Goal: Transaction & Acquisition: Purchase product/service

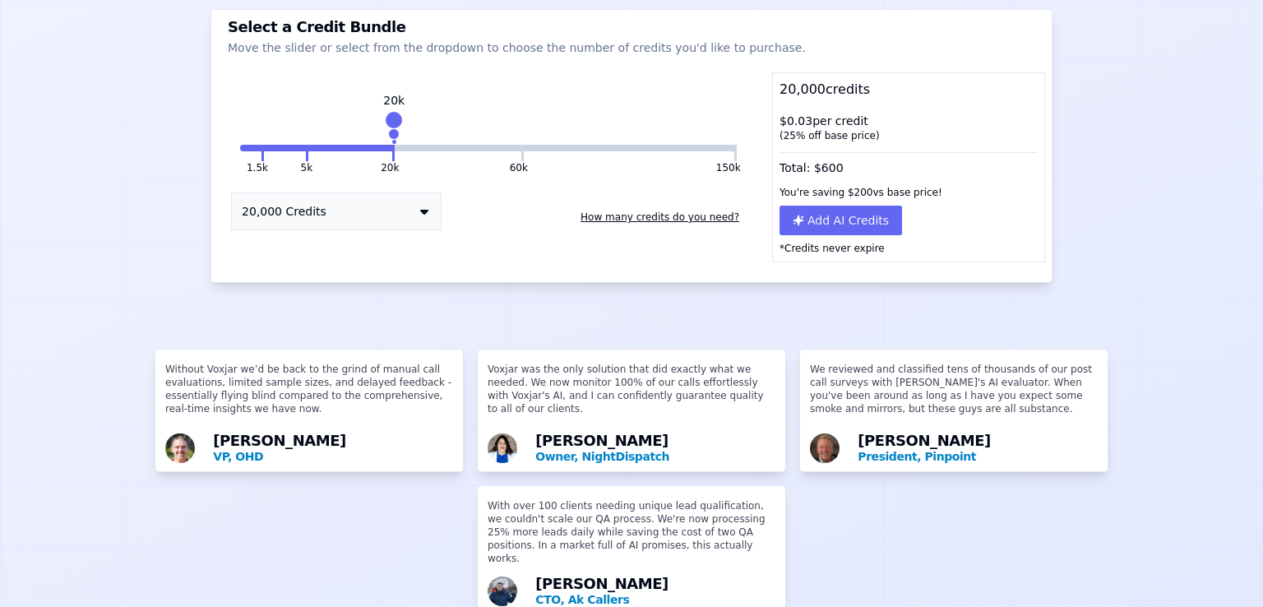
scroll to position [239, 0]
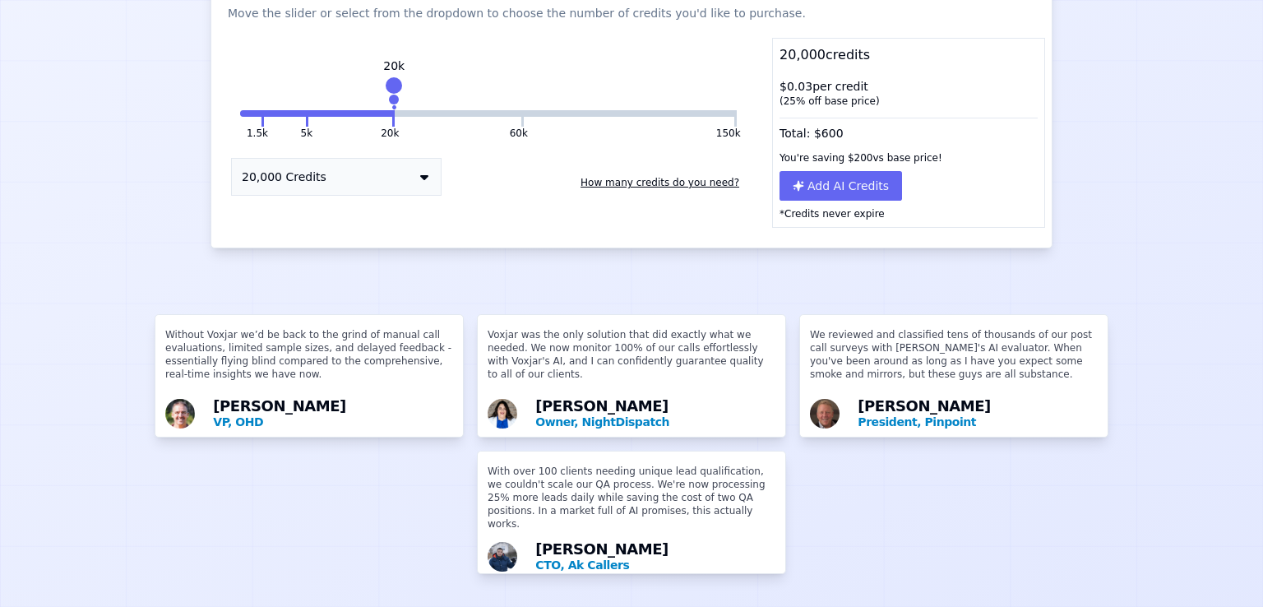
click at [495, 542] on img at bounding box center [503, 557] width 30 height 30
click at [554, 557] on p "CTO, Ak Callers" at bounding box center [655, 565] width 240 height 16
click at [559, 508] on p "With over 100 clients needing unique lead qualification, we couldn't scale our …" at bounding box center [632, 501] width 288 height 72
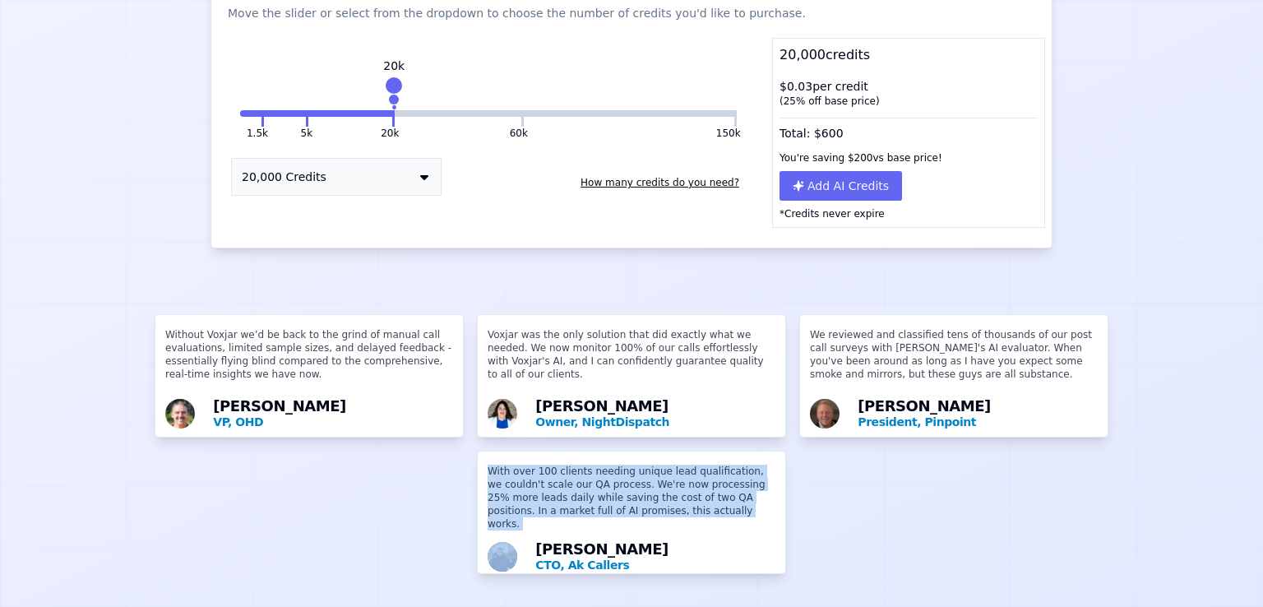
click at [559, 508] on p "With over 100 clients needing unique lead qualification, we couldn't scale our …" at bounding box center [632, 501] width 288 height 72
click at [579, 476] on p "With over 100 clients needing unique lead qualification, we couldn't scale our …" at bounding box center [632, 501] width 288 height 72
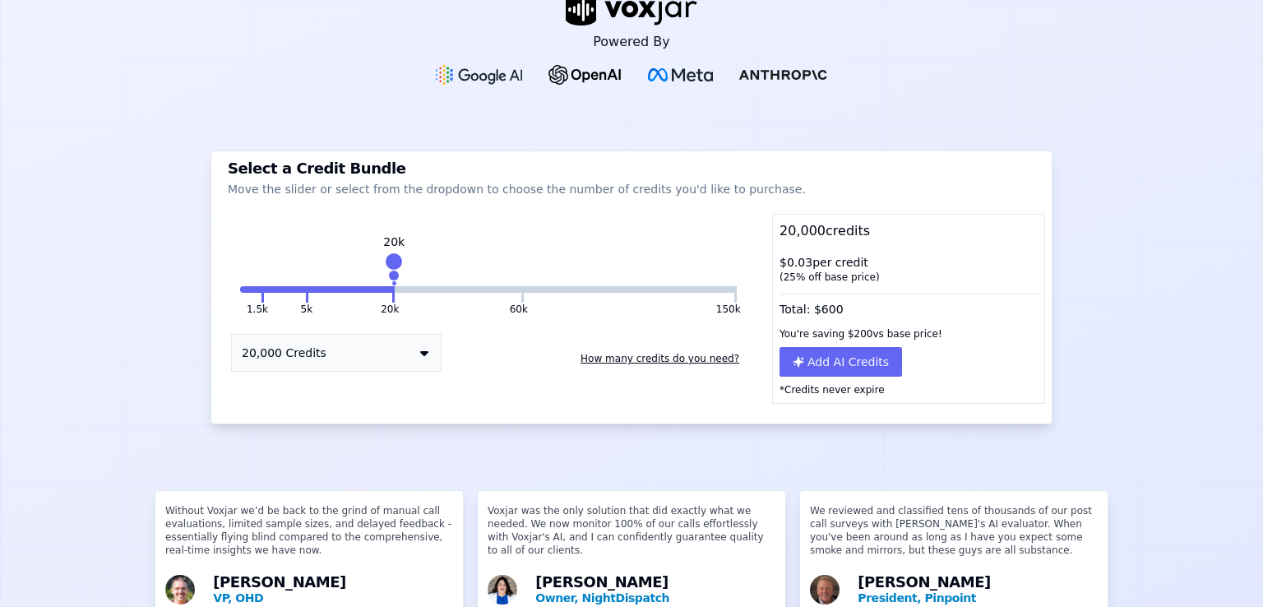
scroll to position [45, 0]
click at [394, 347] on button "20,000 Credits" at bounding box center [336, 354] width 211 height 38
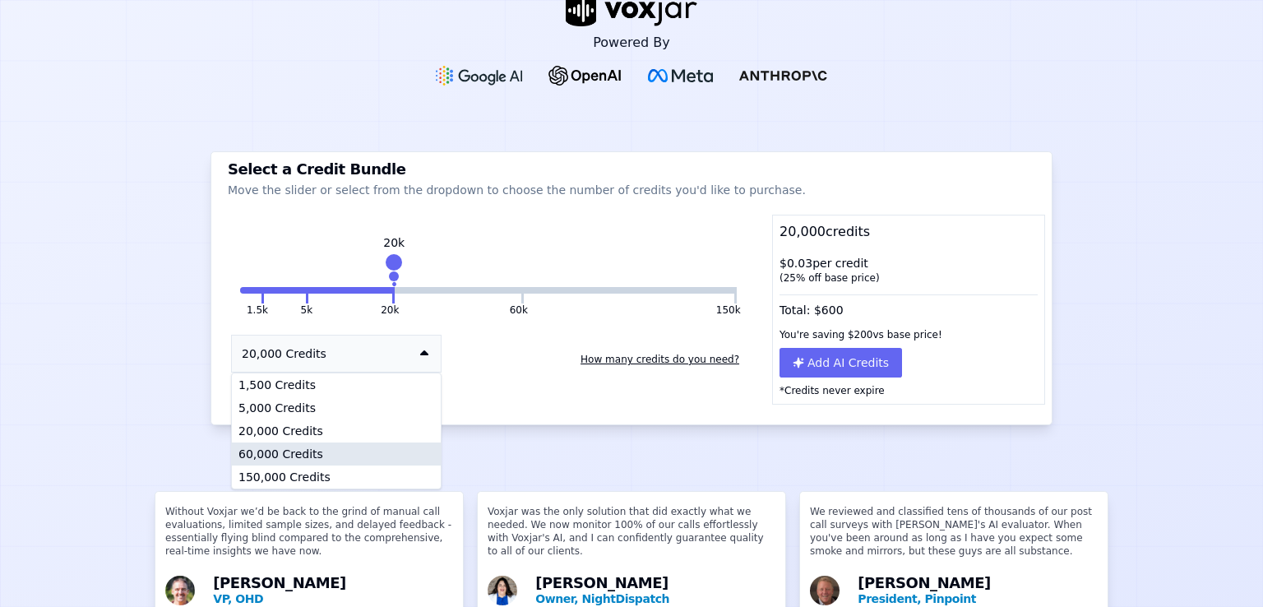
click at [312, 454] on div "60,000 Credits" at bounding box center [336, 453] width 209 height 23
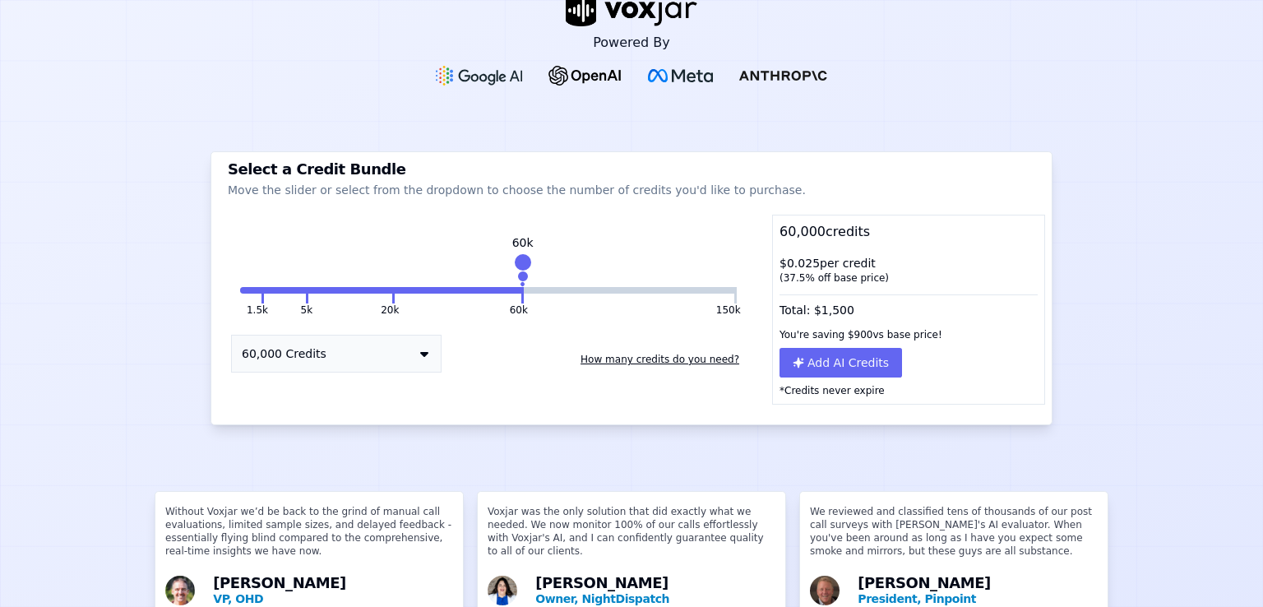
click at [365, 361] on button "60,000 Credits" at bounding box center [336, 354] width 211 height 38
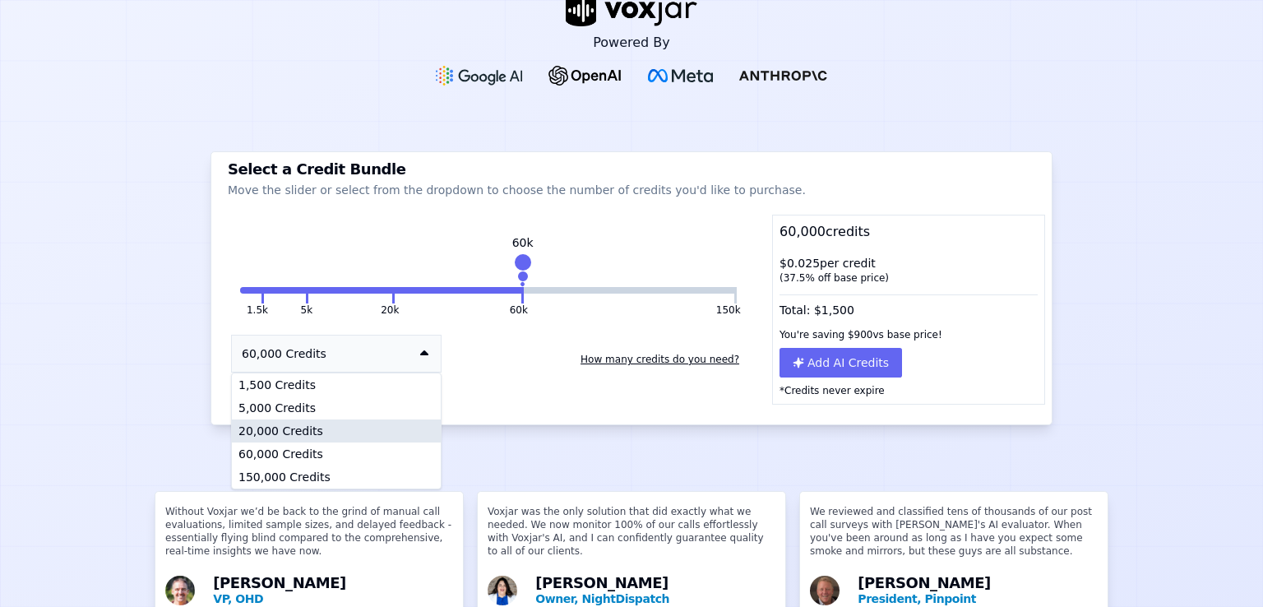
click at [304, 428] on div "20,000 Credits" at bounding box center [336, 430] width 209 height 23
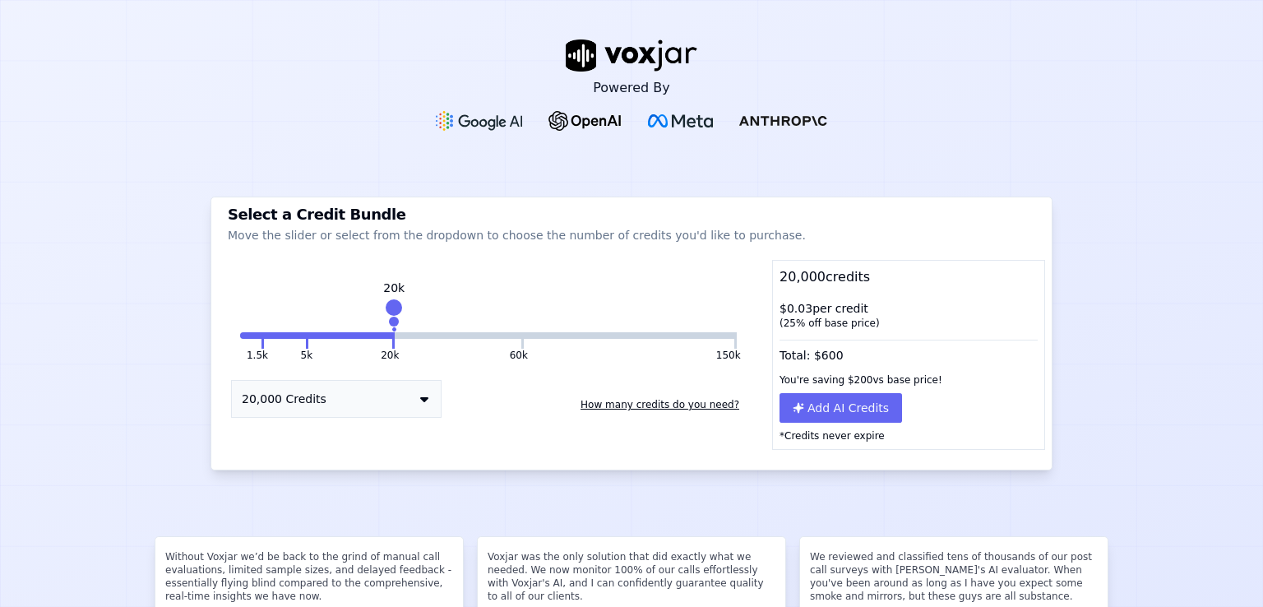
scroll to position [0, 0]
click at [673, 411] on button "How many credits do you need?" at bounding box center [660, 404] width 172 height 26
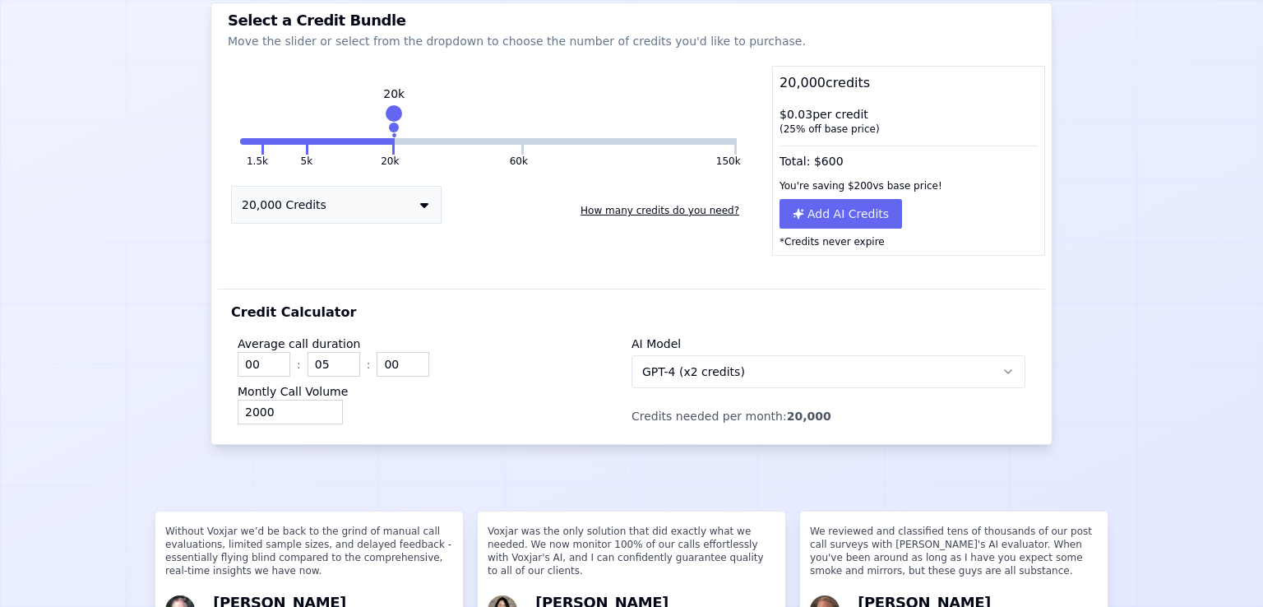
scroll to position [204, 0]
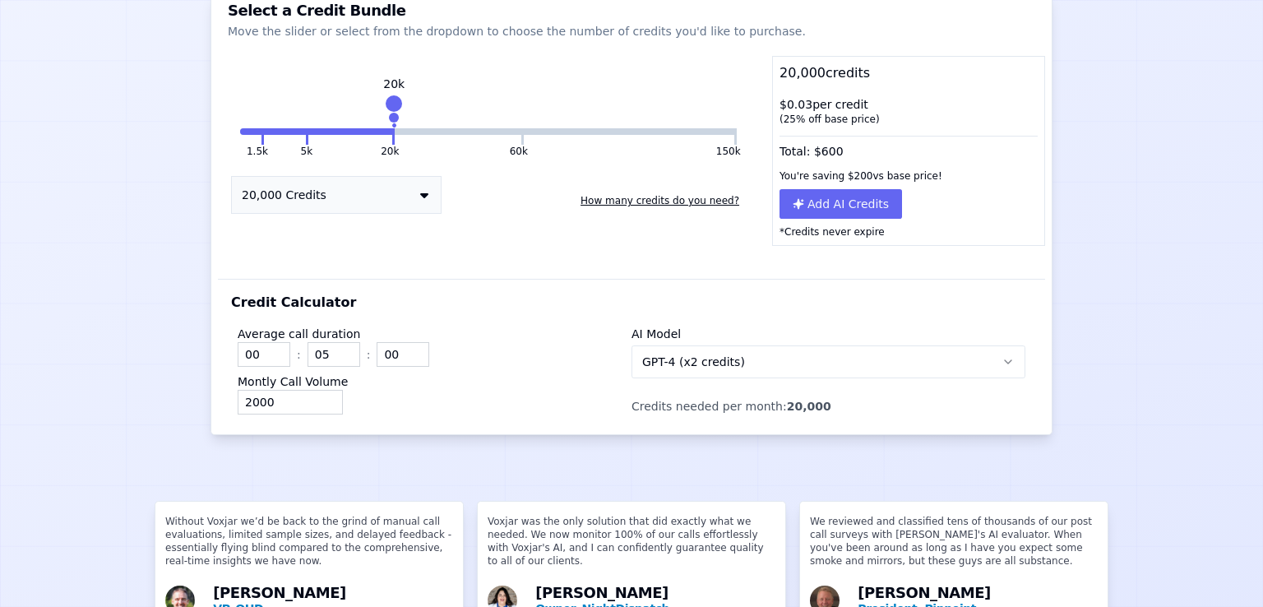
click at [710, 363] on span "GPT-4 (x2 credits)" at bounding box center [693, 362] width 103 height 16
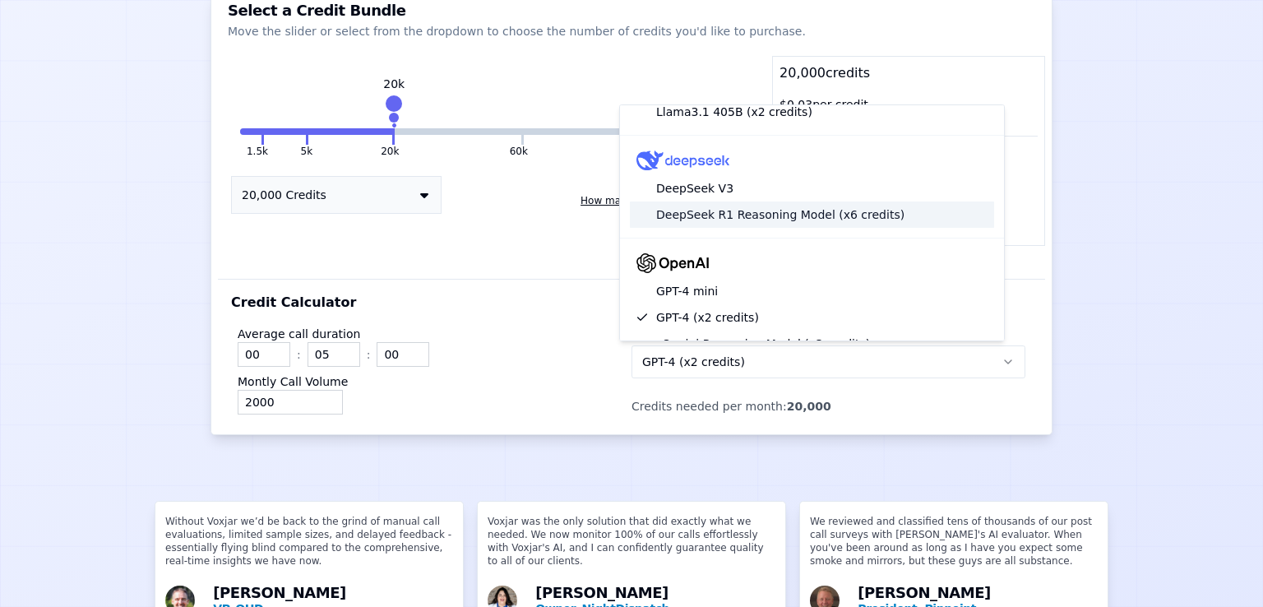
scroll to position [0, 0]
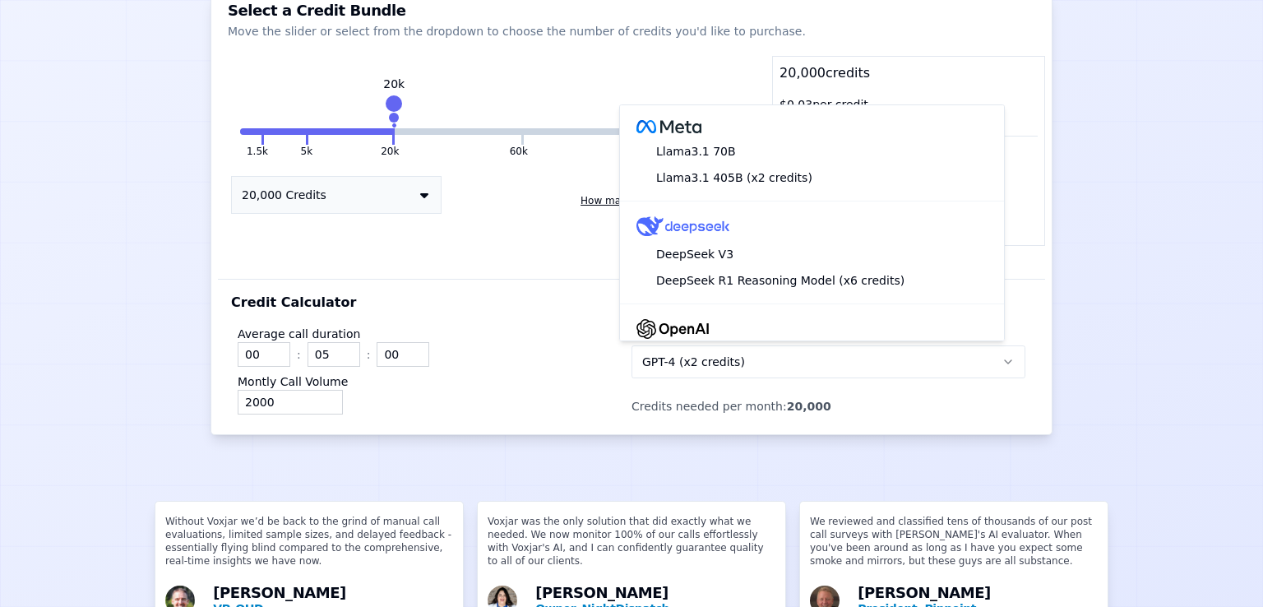
click at [1085, 165] on div "Powered By Select a Credit Bundle Move the slider or select from the dropdown t…" at bounding box center [631, 303] width 1263 height 607
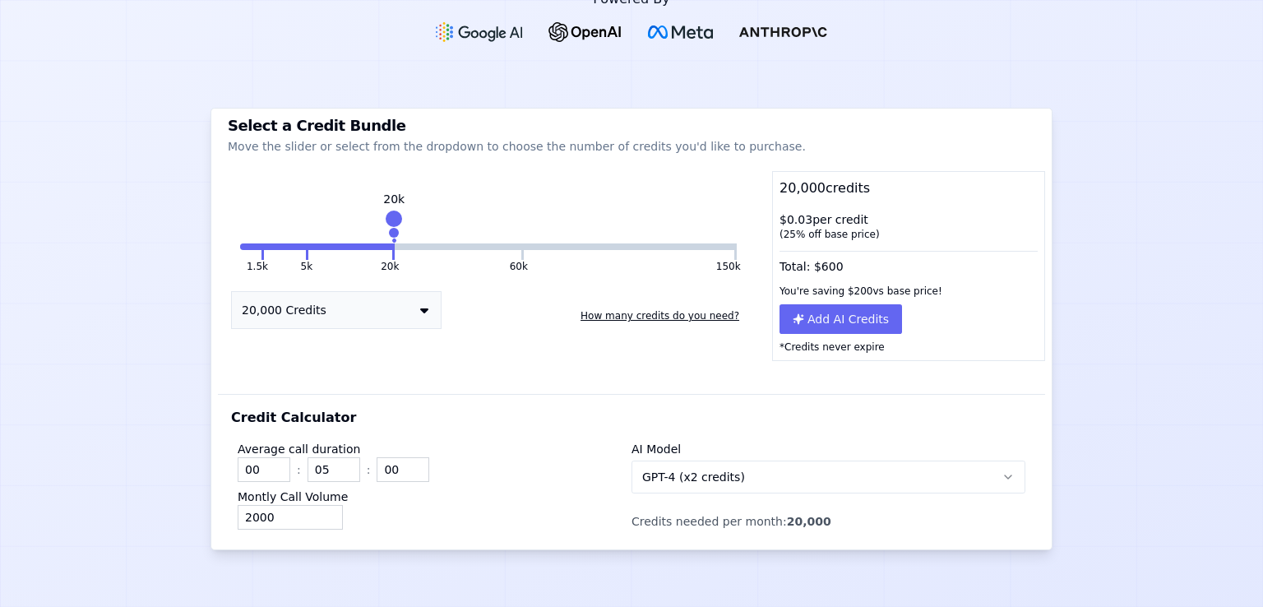
scroll to position [101, 0]
